Goal: Transaction & Acquisition: Purchase product/service

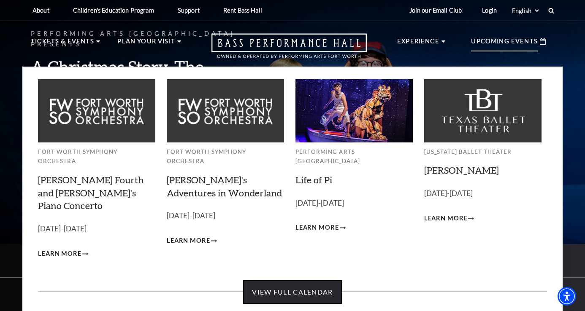
click at [323, 281] on link "View Full Calendar" at bounding box center [292, 293] width 98 height 24
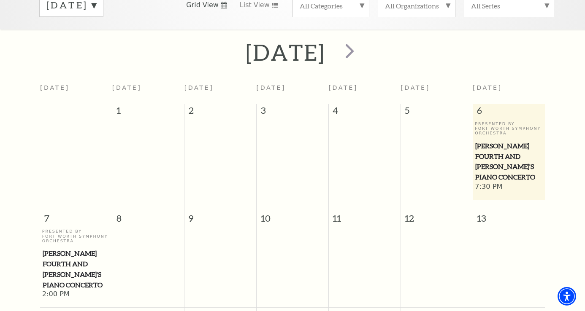
scroll to position [76, 0]
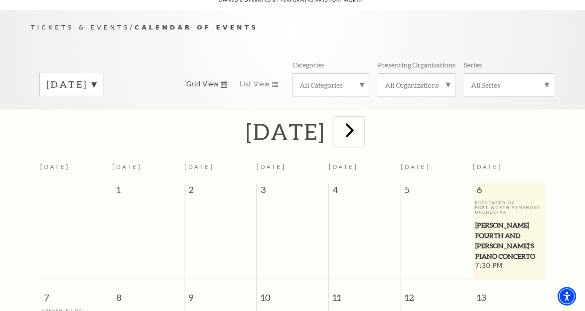
click at [362, 122] on span "next" at bounding box center [350, 130] width 24 height 24
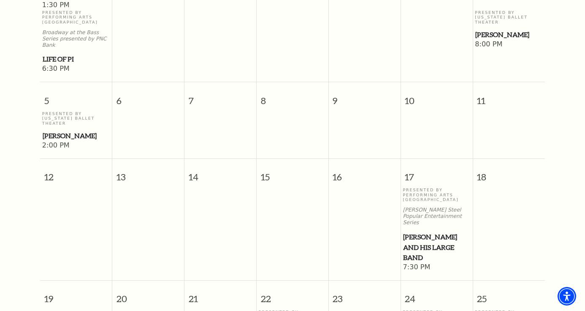
scroll to position [338, 0]
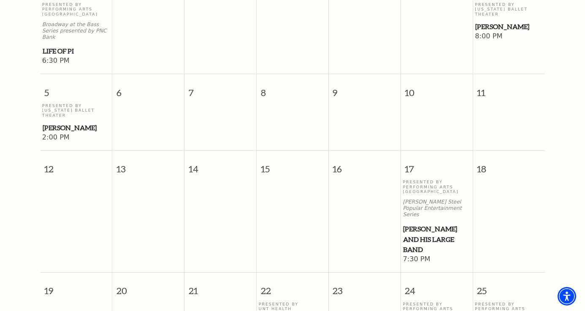
click at [432, 199] on p "Irwin Steel Popular Entertainment Series" at bounding box center [437, 208] width 68 height 19
click at [419, 164] on span "17" at bounding box center [437, 165] width 72 height 29
click at [424, 224] on span "[PERSON_NAME] and his Large Band" at bounding box center [436, 239] width 67 height 31
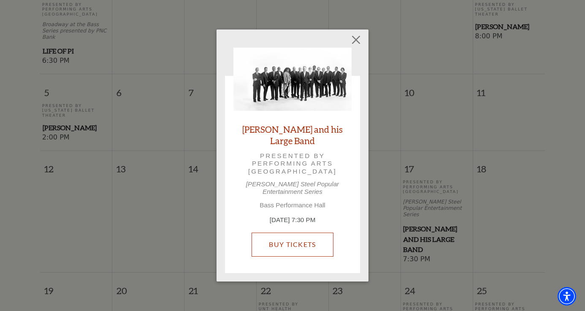
click at [310, 241] on link "Buy Tickets" at bounding box center [291, 245] width 81 height 24
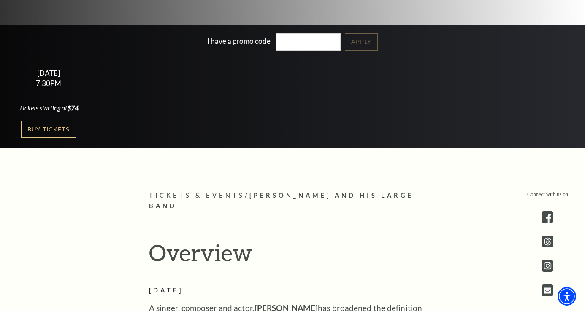
scroll to position [225, 0]
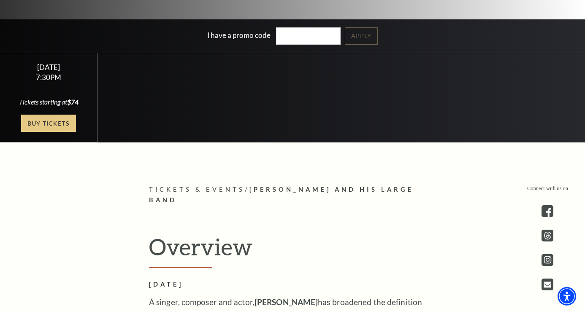
click at [45, 121] on link "Buy Tickets" at bounding box center [48, 123] width 55 height 17
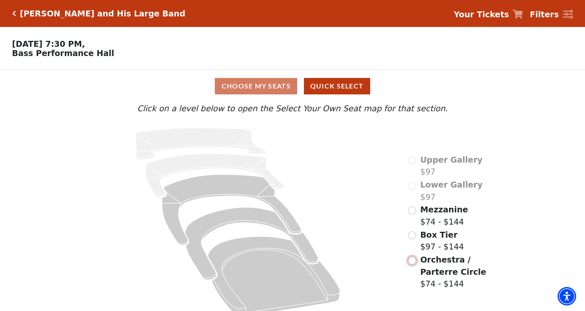
click at [415, 260] on input "Orchestra / Parterre Circle$74 - $144\a" at bounding box center [412, 261] width 8 height 8
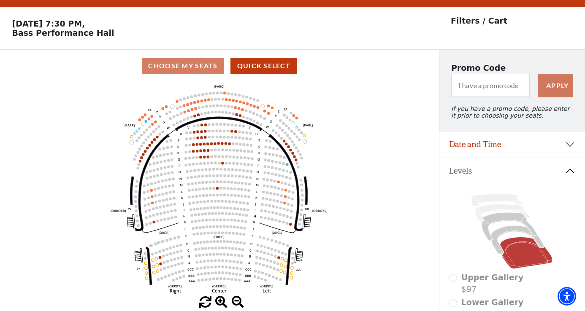
scroll to position [39, 0]
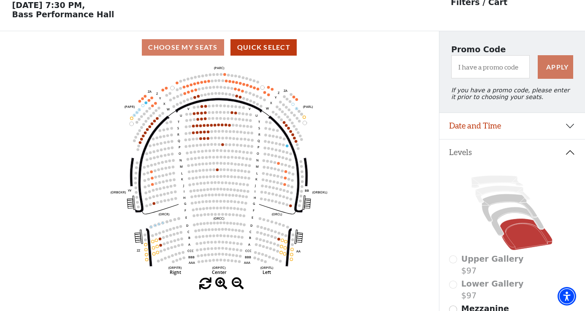
click at [59, 71] on icon "Left (ORPITL) Right (ORPITR) Center (ORPITC) ZZ AA YY BB ZA ZA (ORCL) (ORCR) (O…" at bounding box center [219, 171] width 395 height 214
